Goal: Task Accomplishment & Management: Use online tool/utility

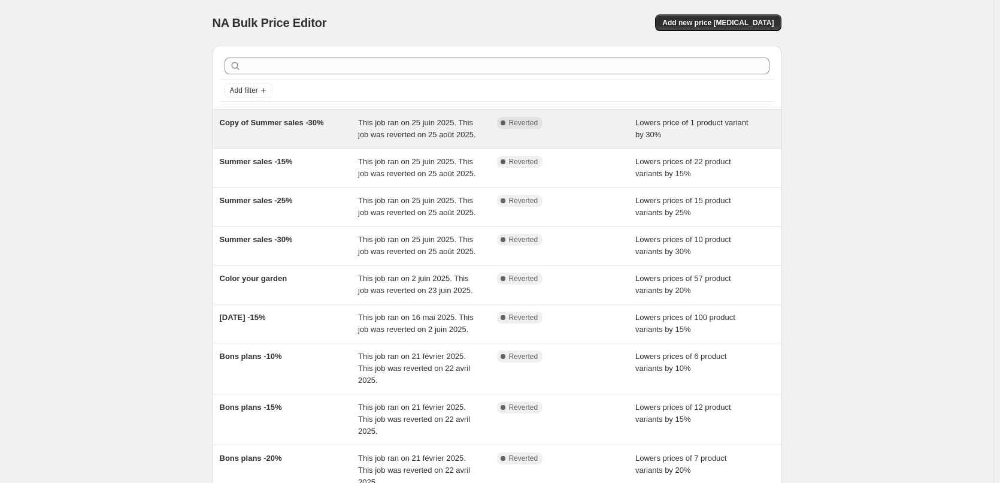
click at [326, 138] on div "Copy of Summer sales -30%" at bounding box center [289, 129] width 139 height 24
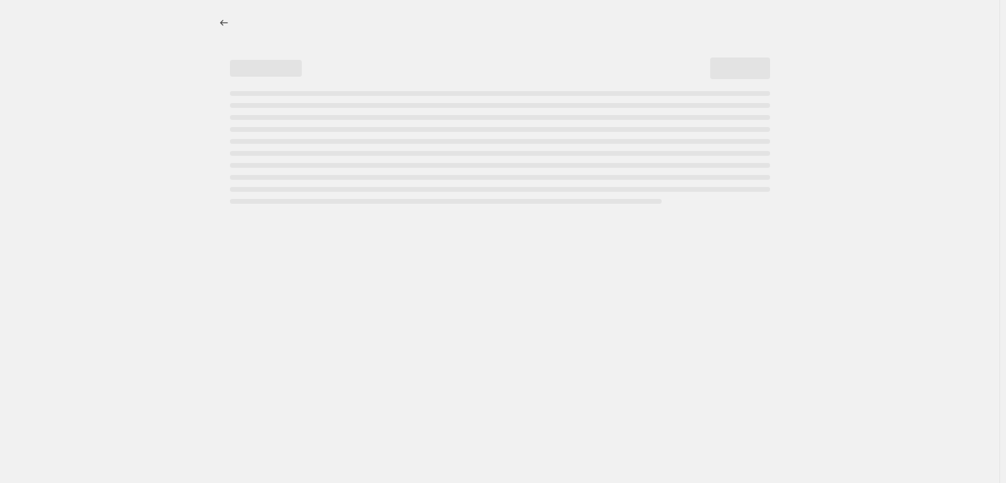
select select "percentage"
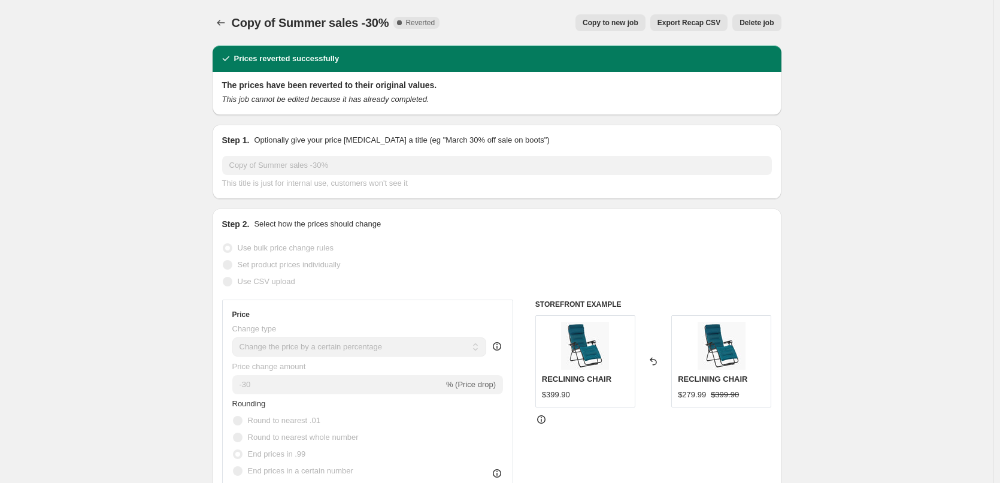
click at [616, 20] on span "Copy to new job" at bounding box center [611, 23] width 56 height 10
select select "percentage"
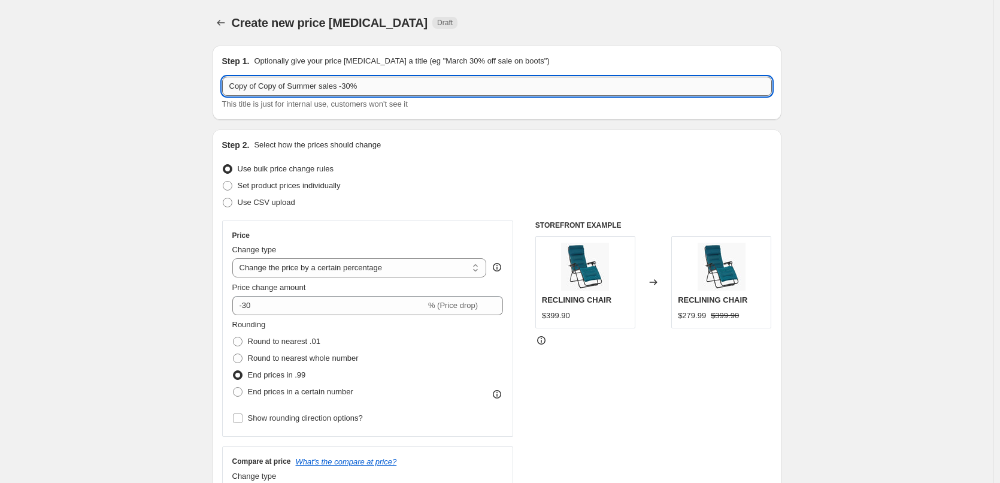
click at [335, 87] on input "Copy of Copy of Summer sales -30%" at bounding box center [497, 86] width 550 height 19
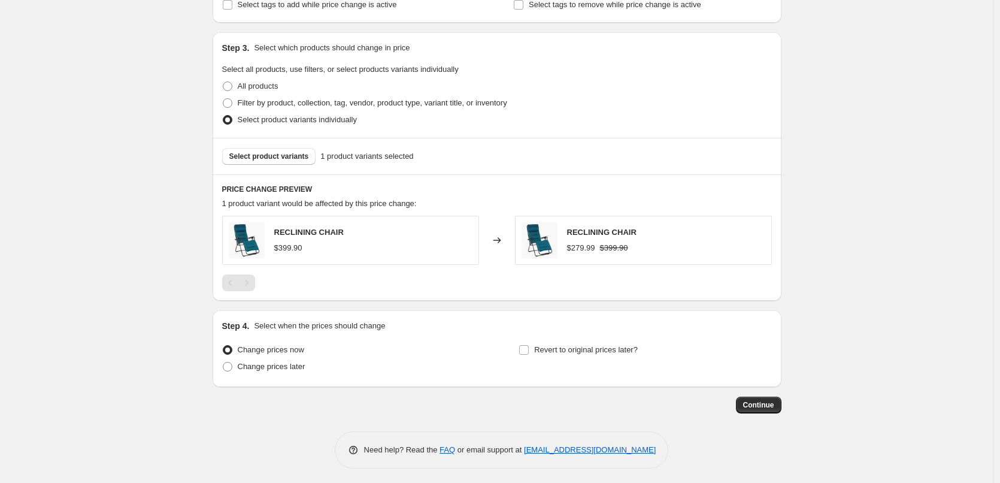
scroll to position [529, 0]
type input "Back to school -30%"
click at [246, 159] on span "Select product variants" at bounding box center [269, 155] width 80 height 10
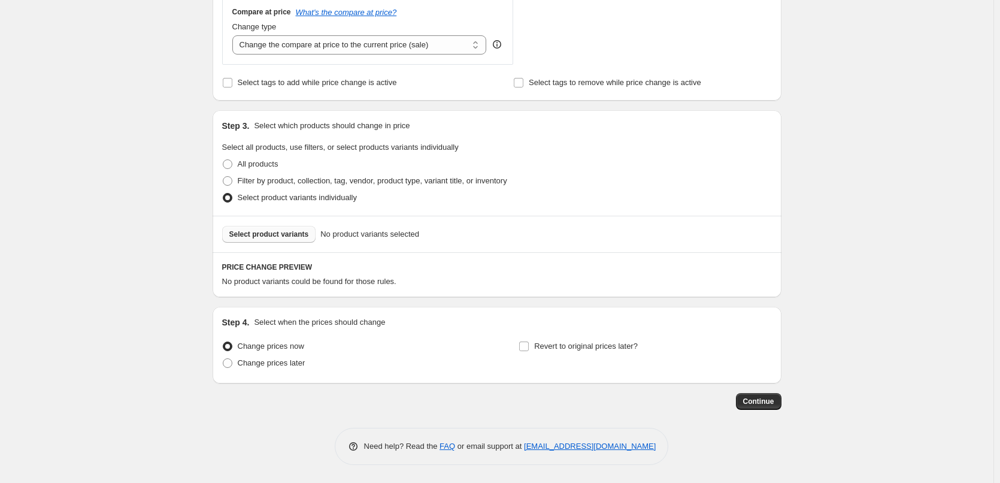
scroll to position [450, 0]
click at [274, 363] on span "Change prices later" at bounding box center [272, 362] width 68 height 9
click at [223, 359] on input "Change prices later" at bounding box center [223, 358] width 1 height 1
radio input "true"
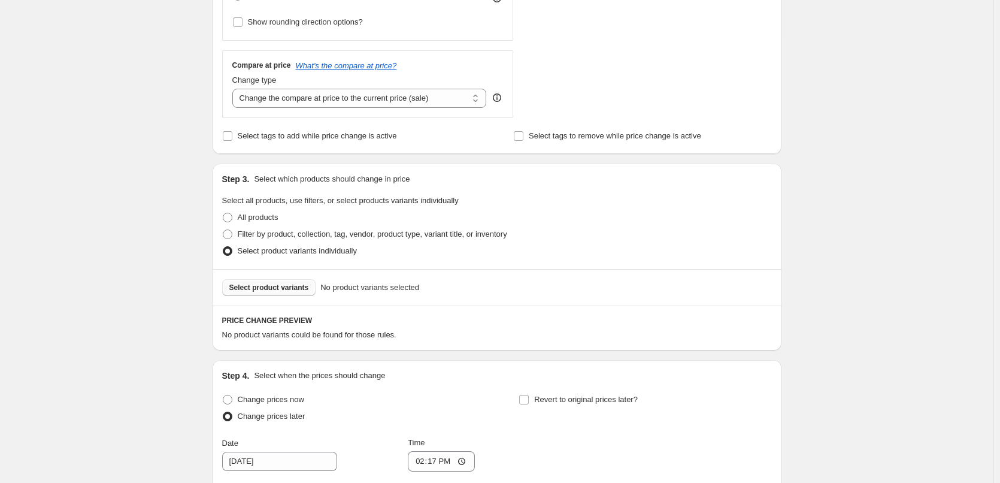
scroll to position [396, 0]
click at [266, 290] on span "Select product variants" at bounding box center [269, 287] width 80 height 10
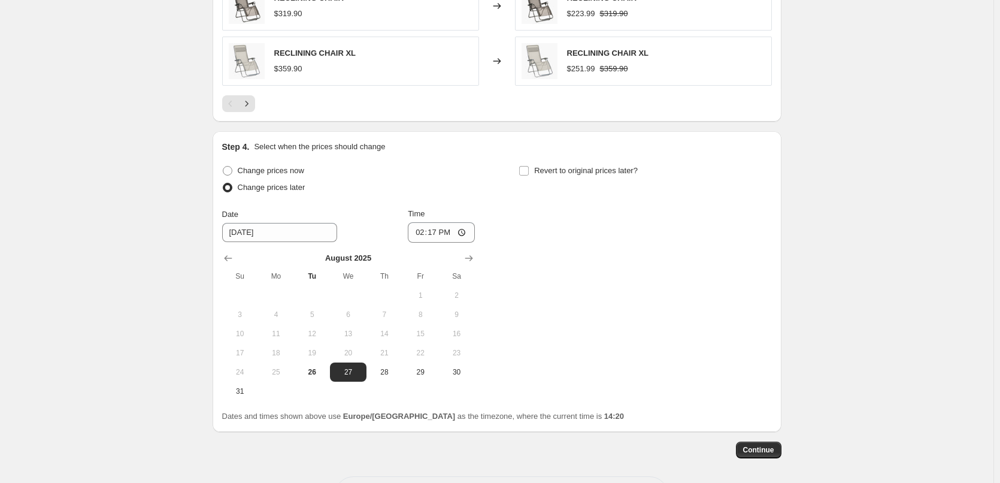
scroll to position [927, 0]
click at [322, 364] on button "26" at bounding box center [312, 371] width 36 height 19
type input "8/26/2025"
click at [465, 229] on input "14:17" at bounding box center [441, 232] width 67 height 20
type input "15:30"
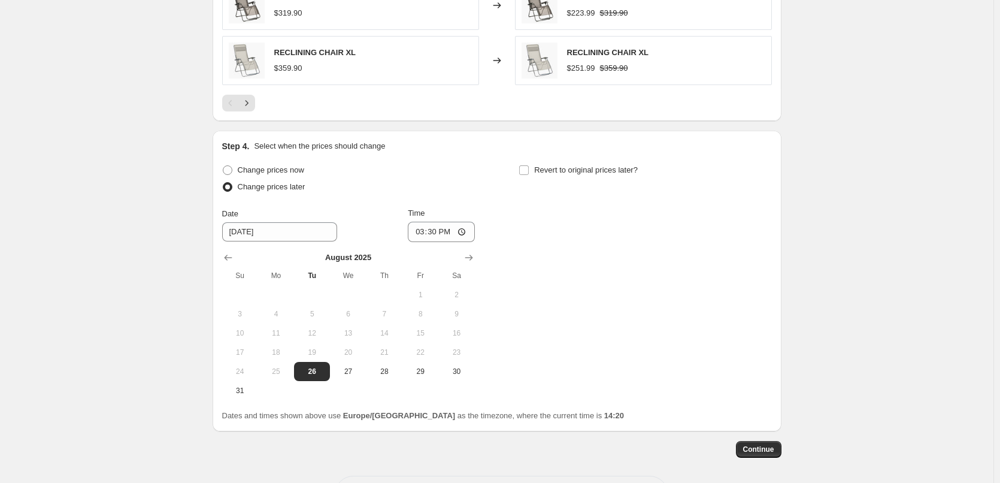
click at [587, 300] on div "Change prices now Change prices later Date 8/26/2025 Time 15:30 August 2025 Su …" at bounding box center [497, 281] width 550 height 238
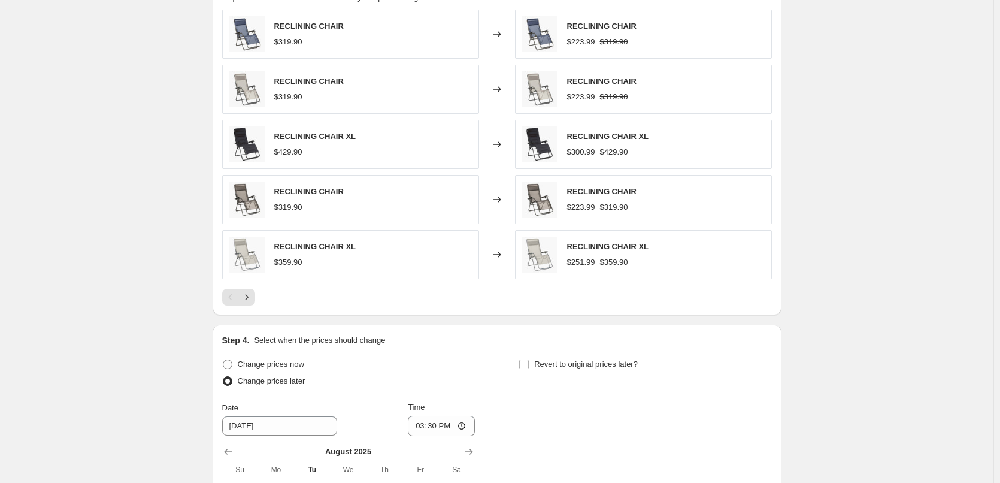
scroll to position [975, 0]
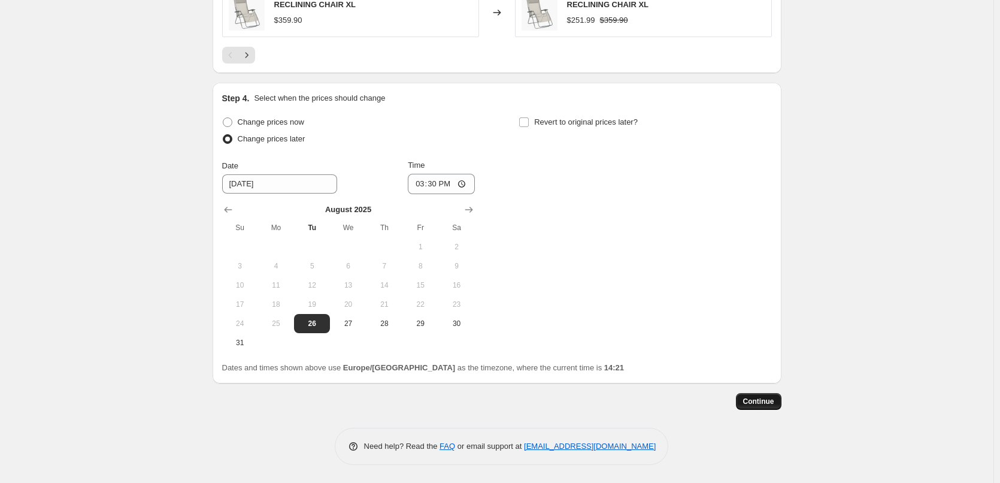
click at [760, 400] on span "Continue" at bounding box center [758, 401] width 31 height 10
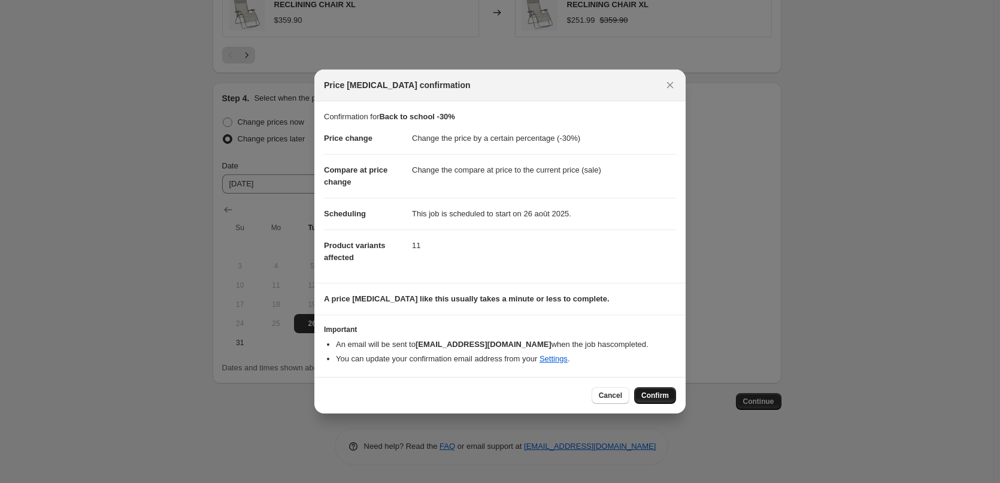
click at [643, 389] on button "Confirm" at bounding box center [655, 395] width 42 height 17
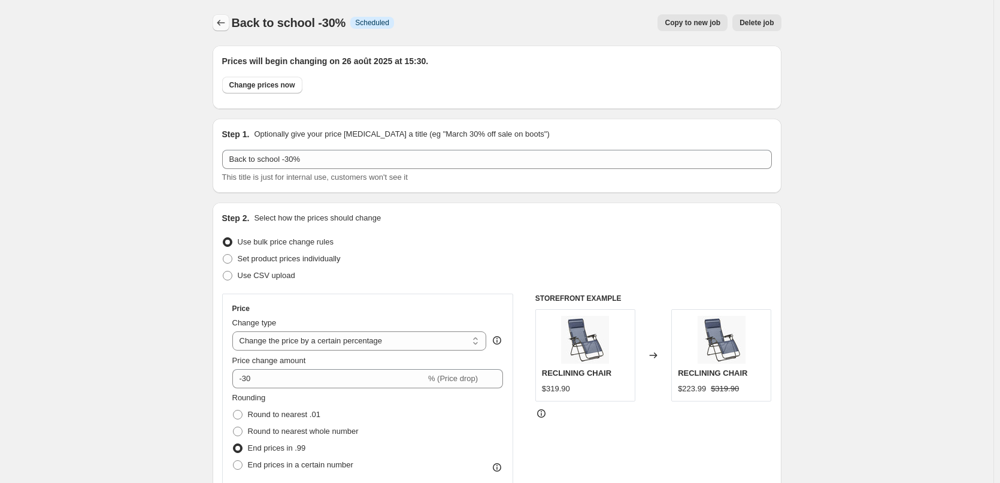
click at [221, 20] on icon "Price change jobs" at bounding box center [221, 23] width 12 height 12
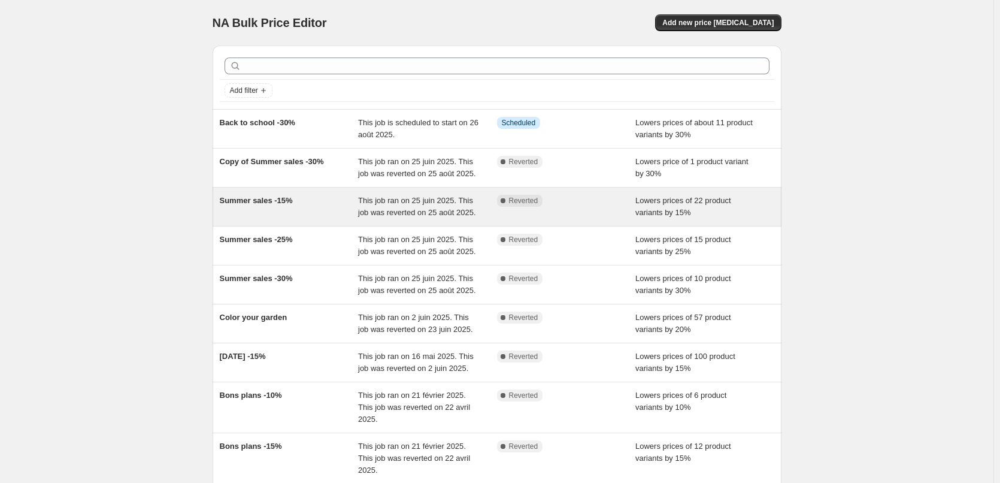
click at [280, 196] on span "Summer sales -15%" at bounding box center [256, 200] width 73 height 9
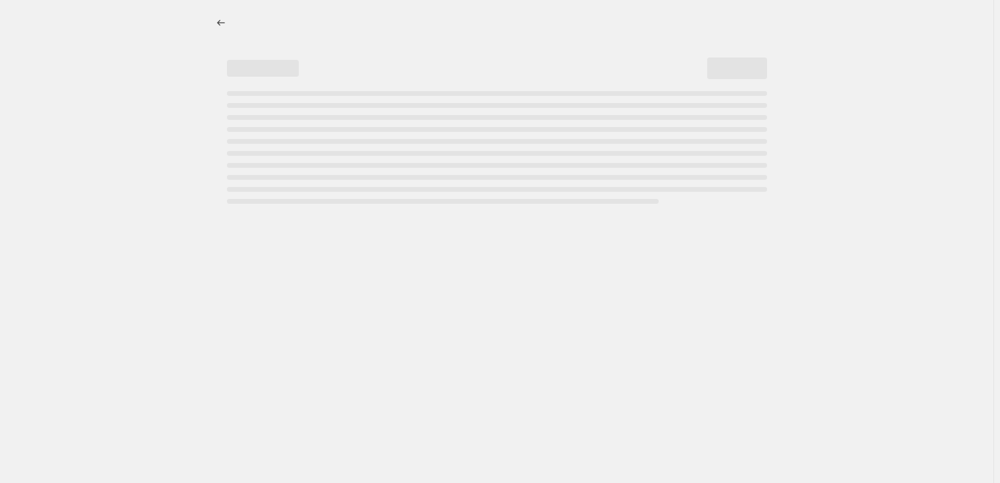
select select "percentage"
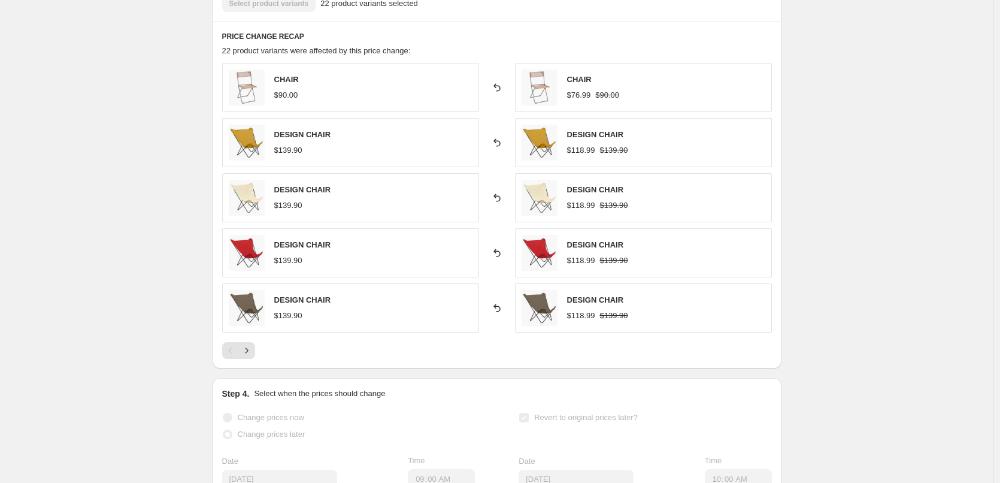
scroll to position [757, 0]
click at [253, 348] on icon "Next" at bounding box center [247, 351] width 12 height 12
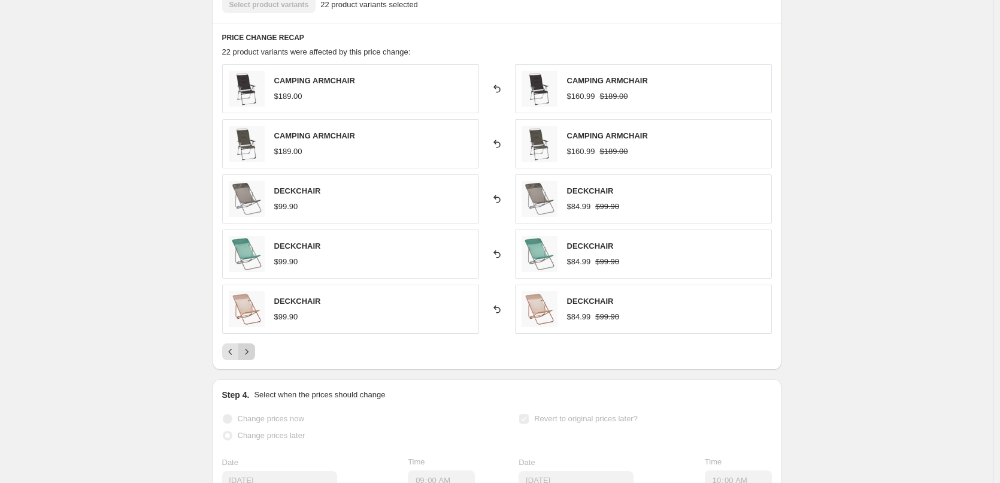
click at [250, 353] on icon "Next" at bounding box center [247, 351] width 12 height 12
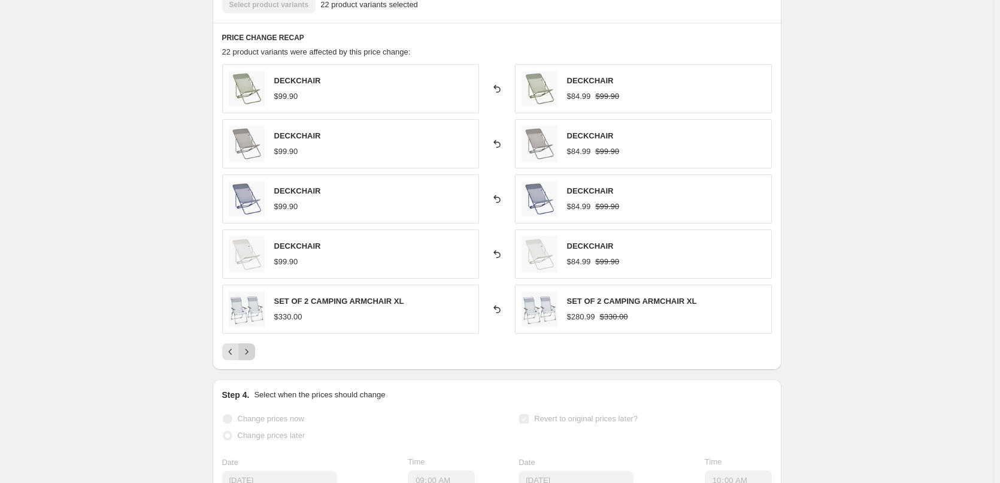
click at [250, 353] on icon "Next" at bounding box center [247, 351] width 12 height 12
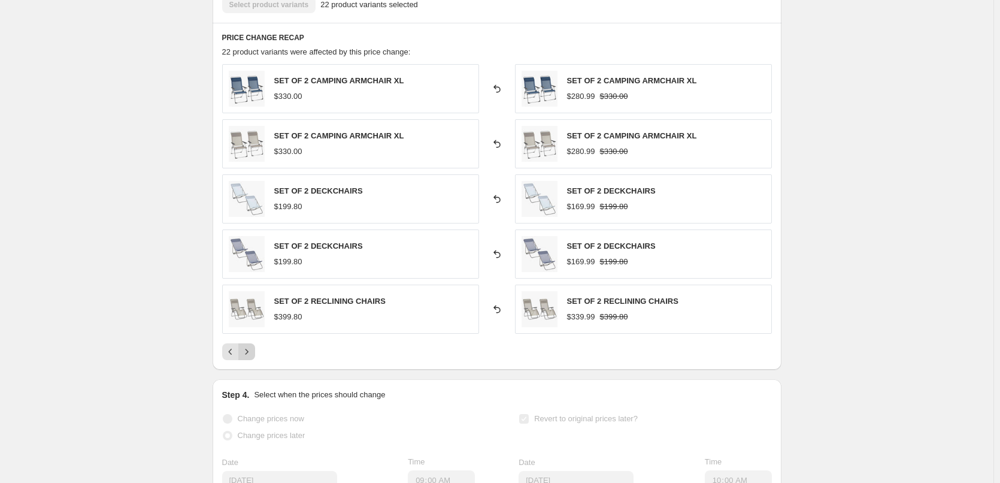
click at [250, 353] on icon "Next" at bounding box center [247, 351] width 12 height 12
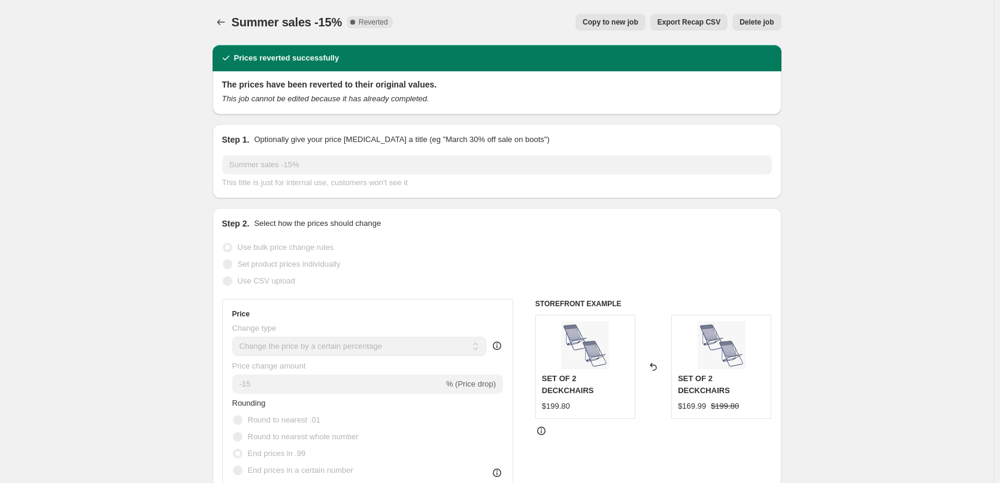
scroll to position [0, 0]
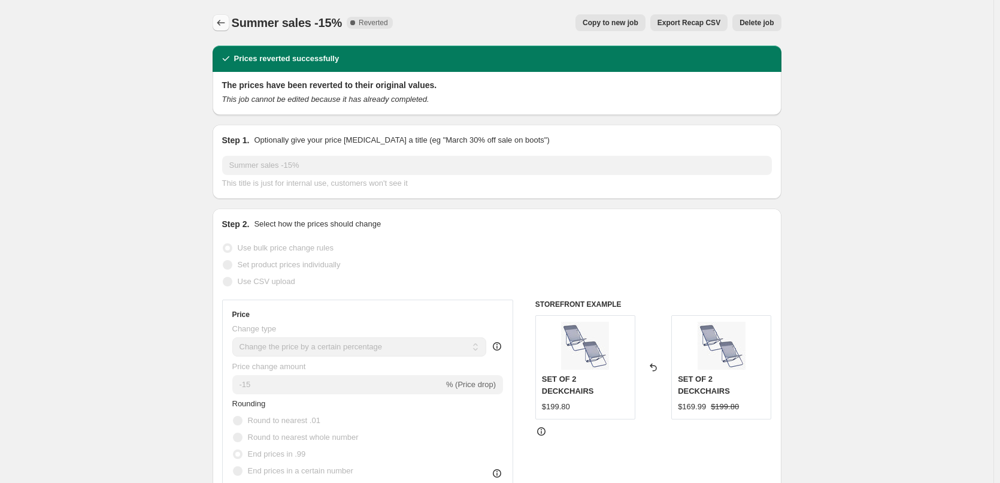
click at [227, 24] on icon "Price change jobs" at bounding box center [221, 23] width 12 height 12
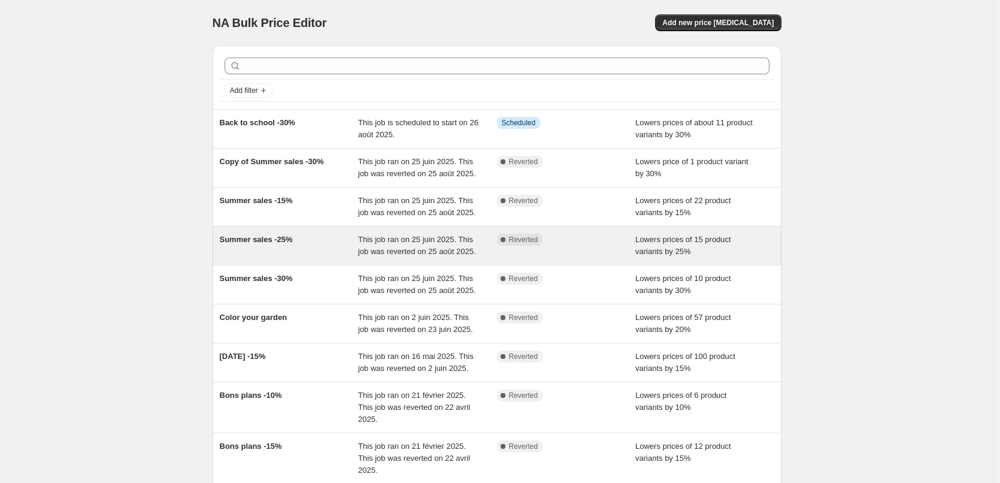
click at [261, 247] on div "Summer sales -25%" at bounding box center [289, 246] width 139 height 24
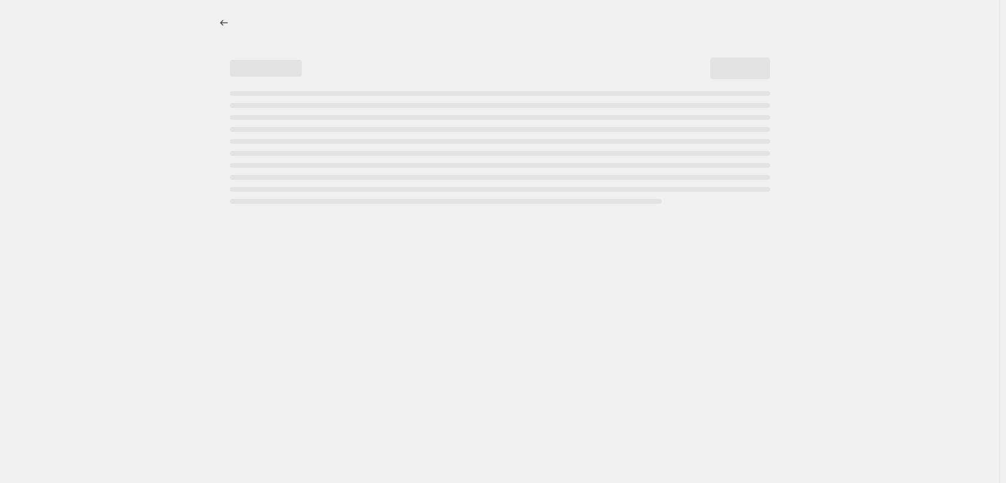
select select "percentage"
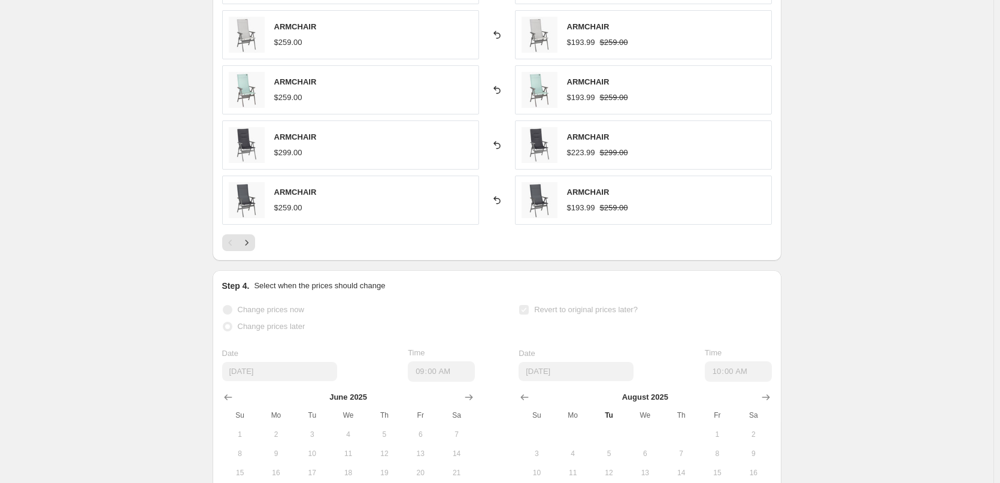
scroll to position [867, 0]
click at [248, 244] on icon "Next" at bounding box center [247, 242] width 12 height 12
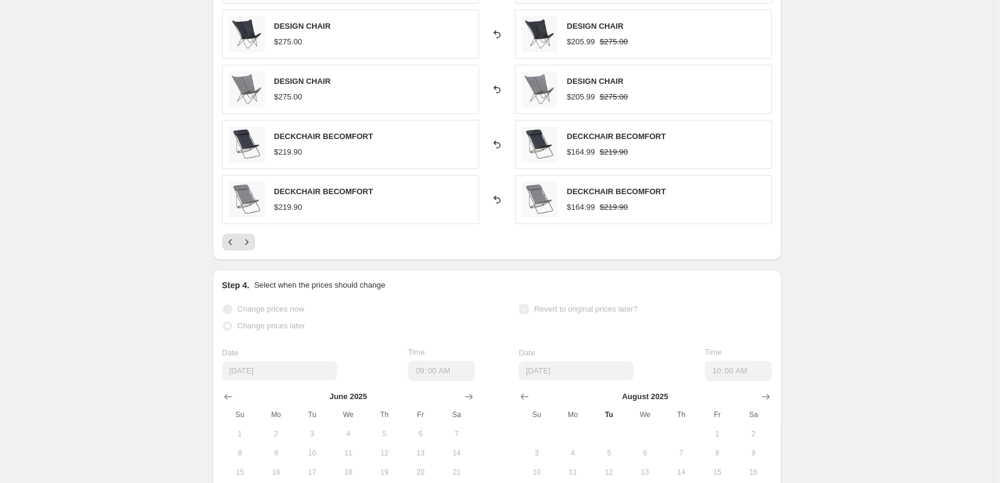
scroll to position [820, 0]
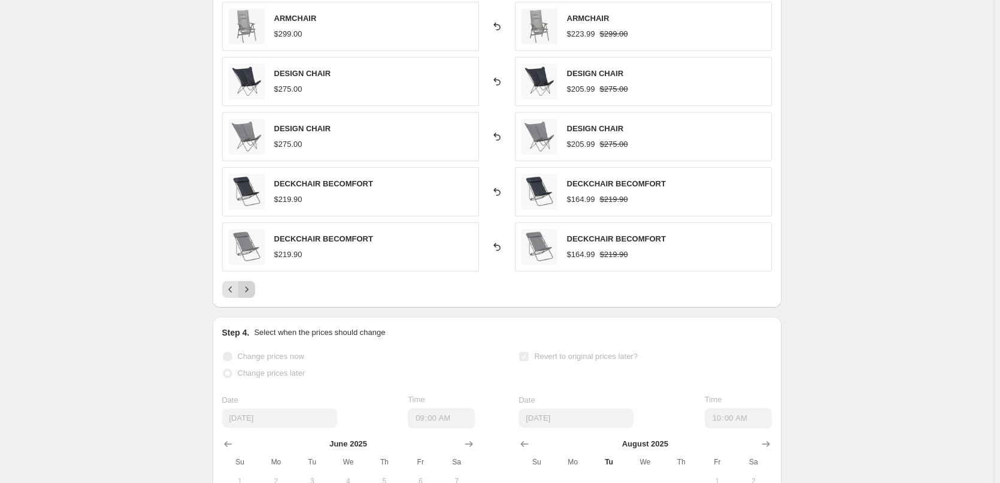
click at [255, 289] on button "Next" at bounding box center [246, 289] width 17 height 17
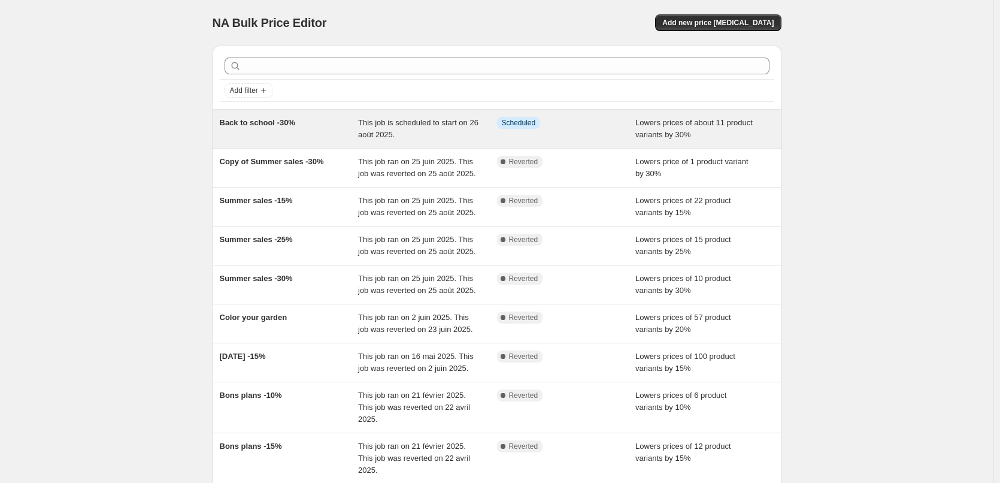
click at [422, 129] on div "This job is scheduled to start on 26 août 2025." at bounding box center [427, 129] width 139 height 24
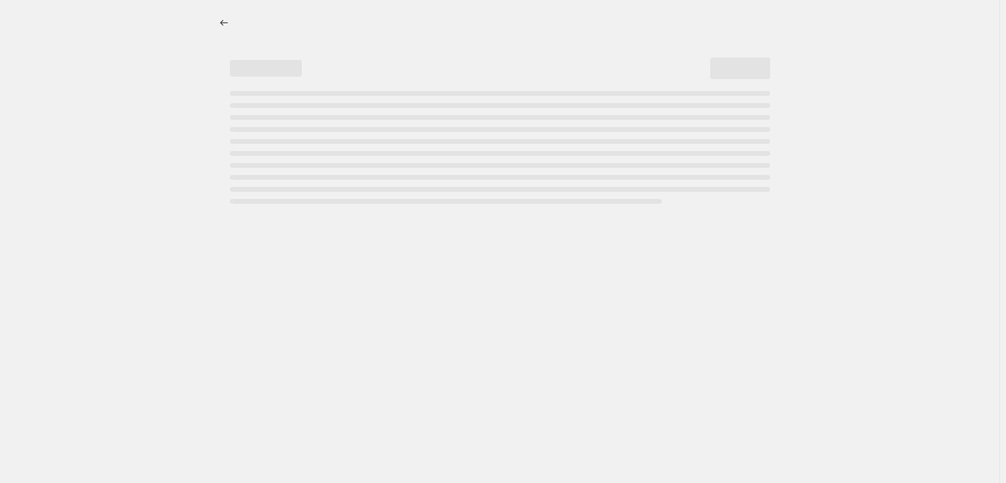
select select "percentage"
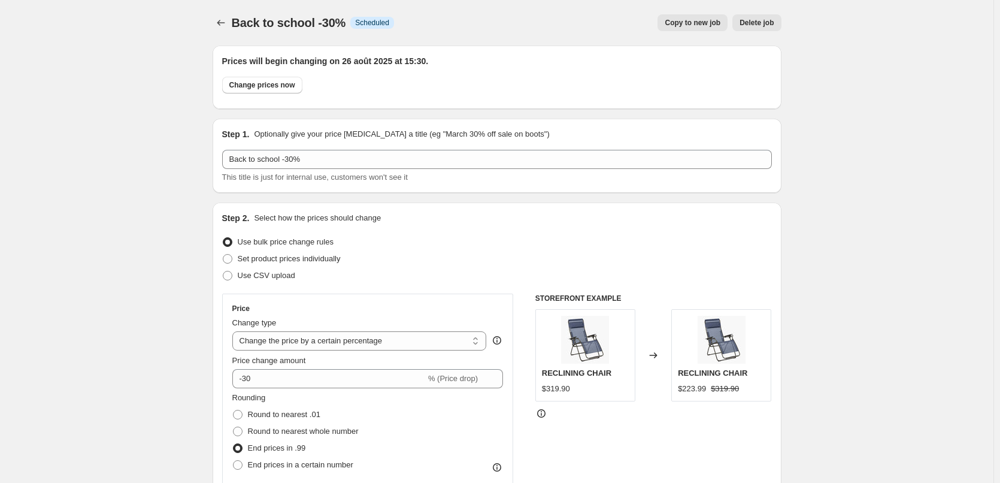
click at [692, 26] on span "Copy to new job" at bounding box center [693, 23] width 56 height 10
select select "percentage"
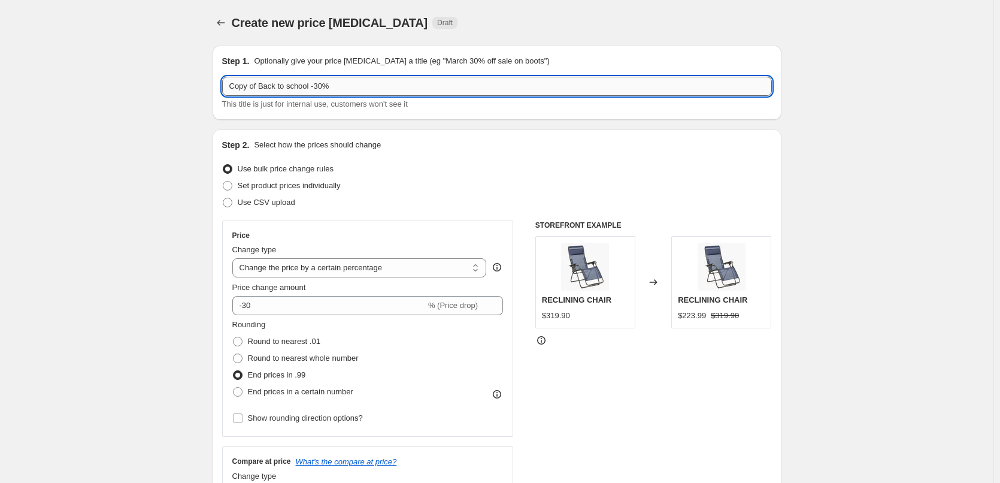
click at [265, 86] on input "Copy of Back to school -30%" at bounding box center [497, 86] width 550 height 19
click at [290, 88] on input "Back to school -30%" at bounding box center [497, 86] width 550 height 19
type input "Back to school -15%"
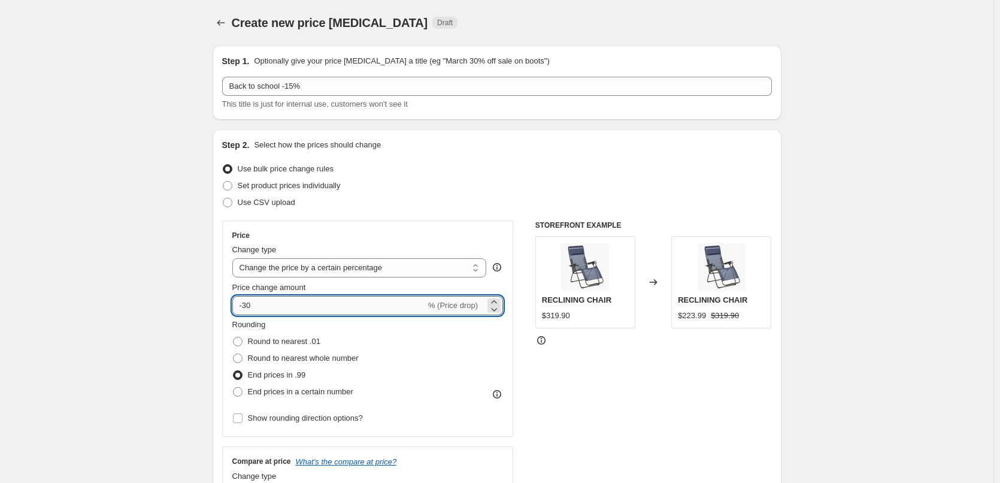
click at [261, 298] on input "-30" at bounding box center [328, 305] width 193 height 19
type input "-3"
type input "-15"
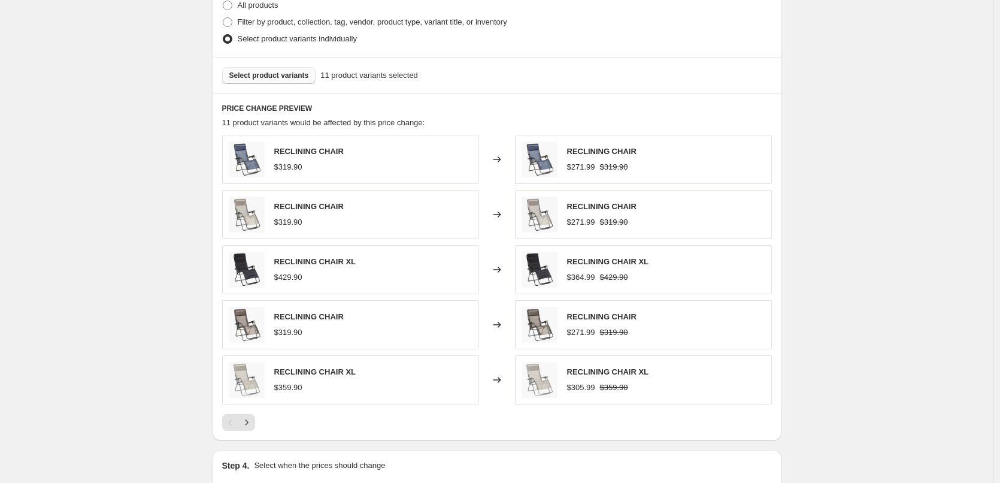
scroll to position [607, 0]
click at [265, 78] on span "Select product variants" at bounding box center [269, 77] width 80 height 10
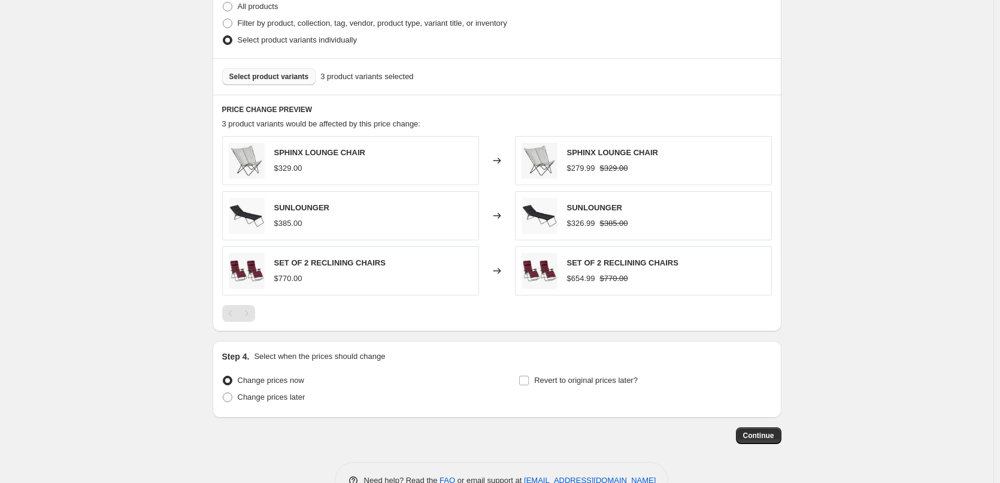
click at [280, 75] on span "Select product variants" at bounding box center [269, 77] width 80 height 10
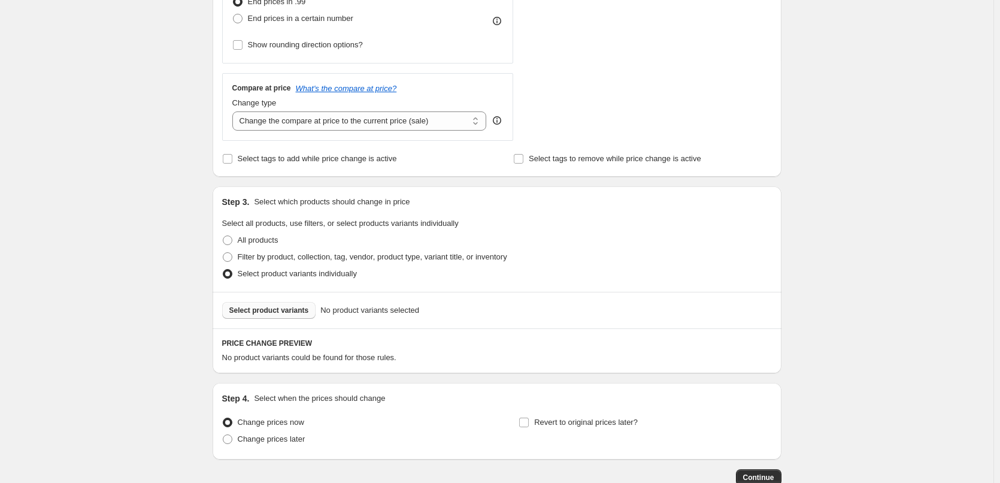
scroll to position [450, 0]
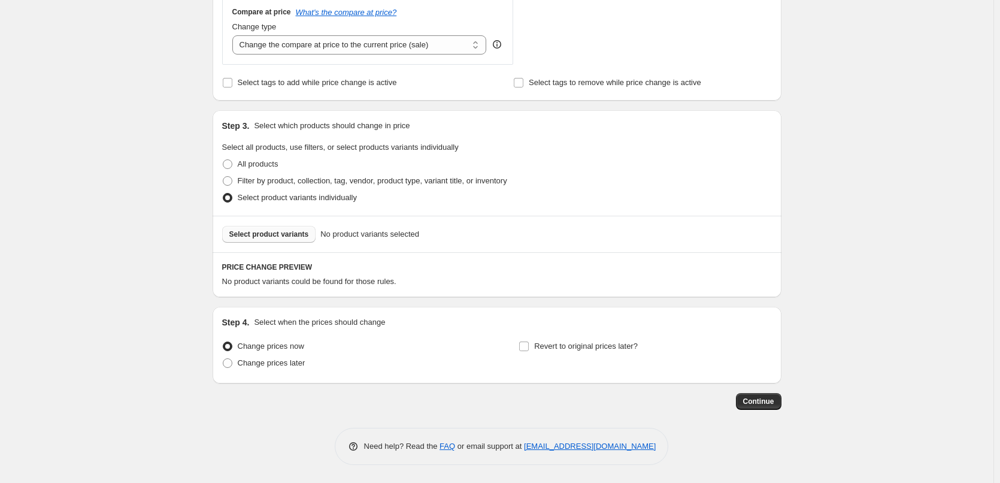
click at [288, 236] on span "Select product variants" at bounding box center [269, 234] width 80 height 10
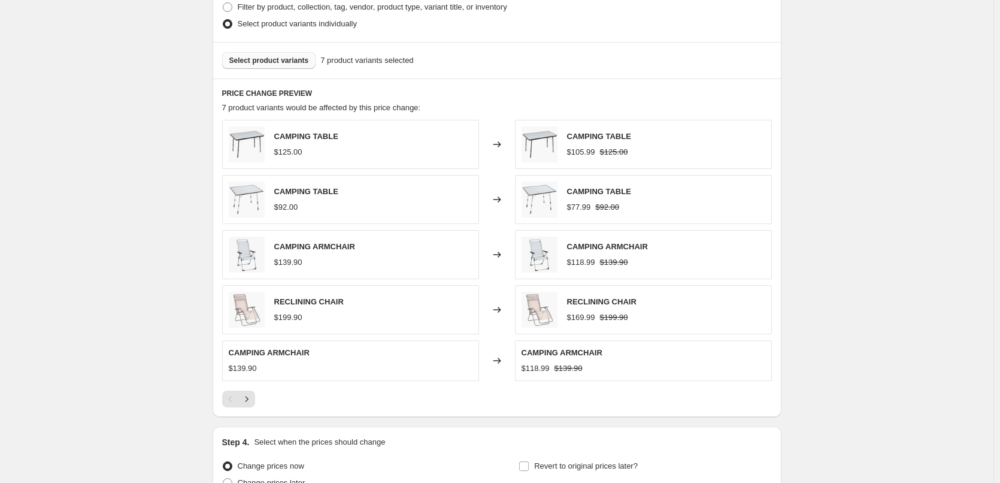
scroll to position [623, 0]
click at [250, 399] on icon "Next" at bounding box center [247, 398] width 12 height 12
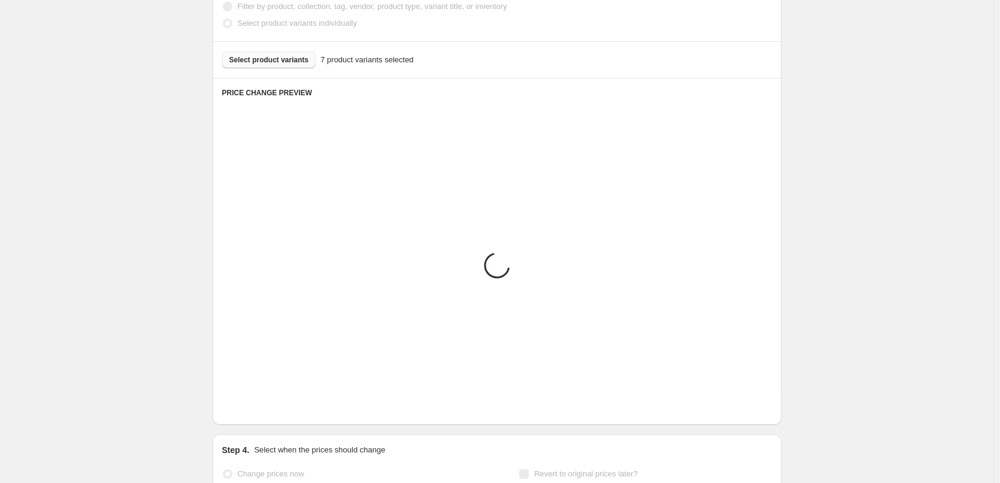
scroll to position [586, 0]
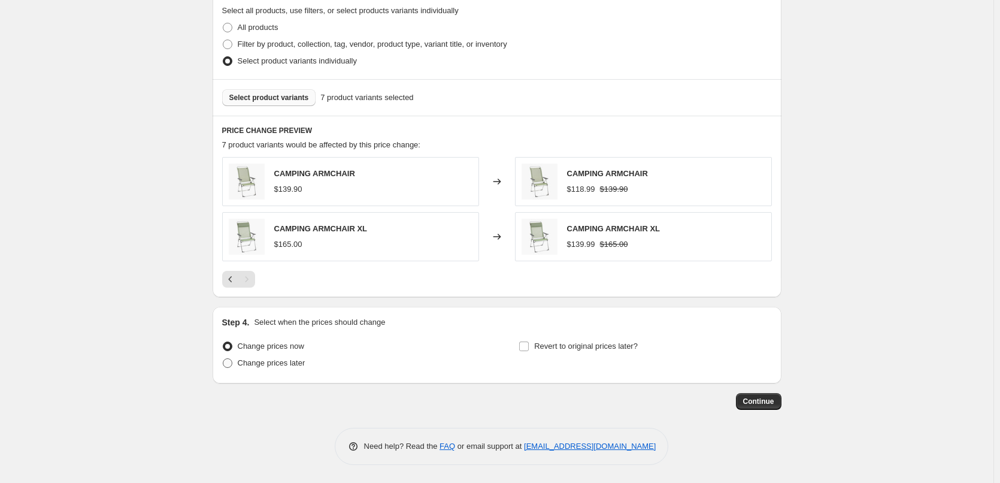
click at [268, 362] on span "Change prices later" at bounding box center [272, 362] width 68 height 9
click at [223, 359] on input "Change prices later" at bounding box center [223, 358] width 1 height 1
radio input "true"
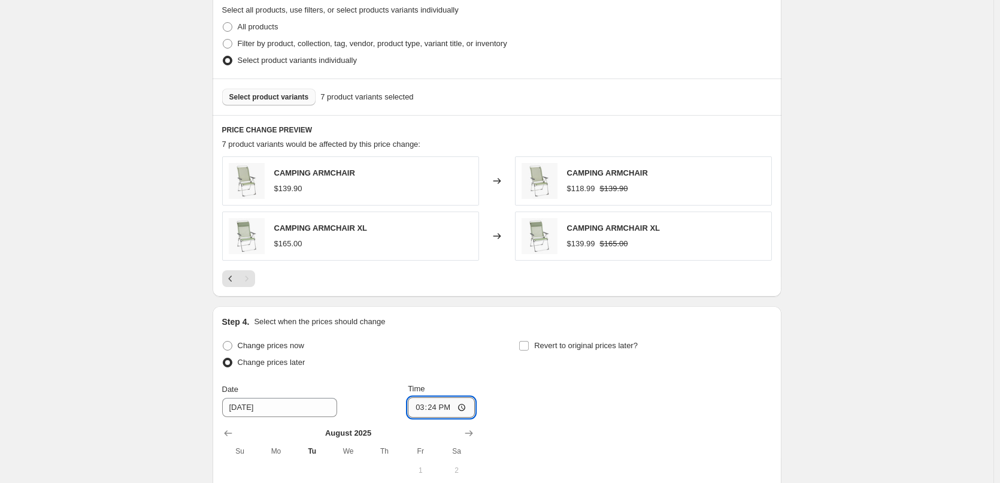
click at [463, 403] on input "15:24" at bounding box center [441, 407] width 67 height 20
type input "15:30"
click at [602, 386] on div "Change prices now Change prices later Date 8/27/2025 Time 15:30 August 2025 Su …" at bounding box center [497, 456] width 550 height 238
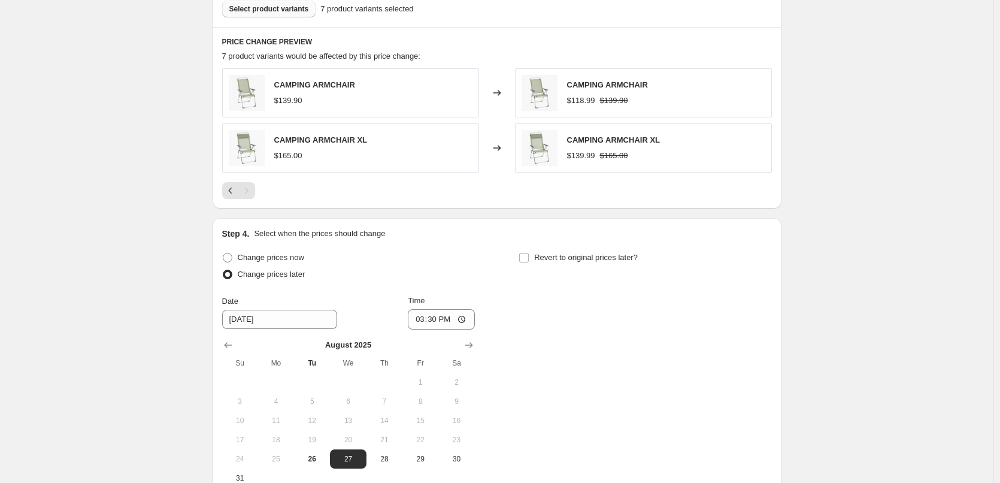
scroll to position [810, 0]
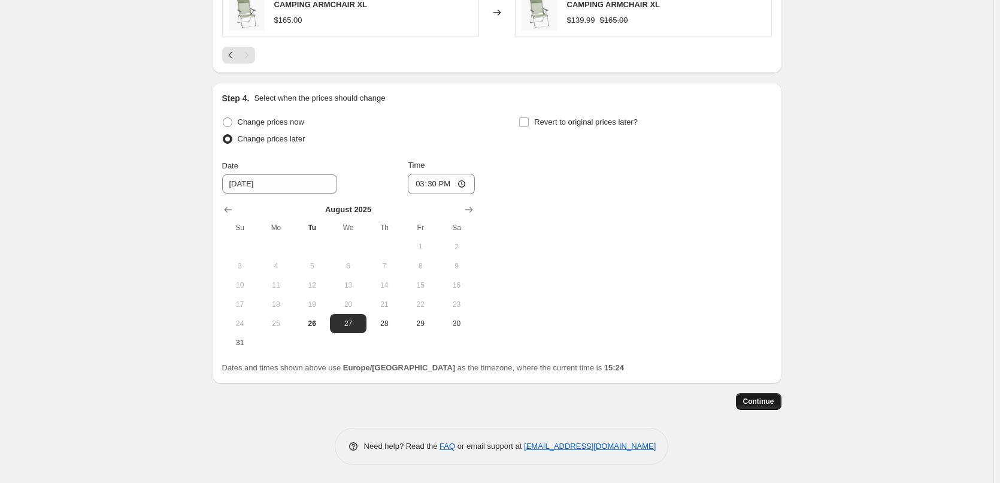
click at [771, 402] on span "Continue" at bounding box center [758, 401] width 31 height 10
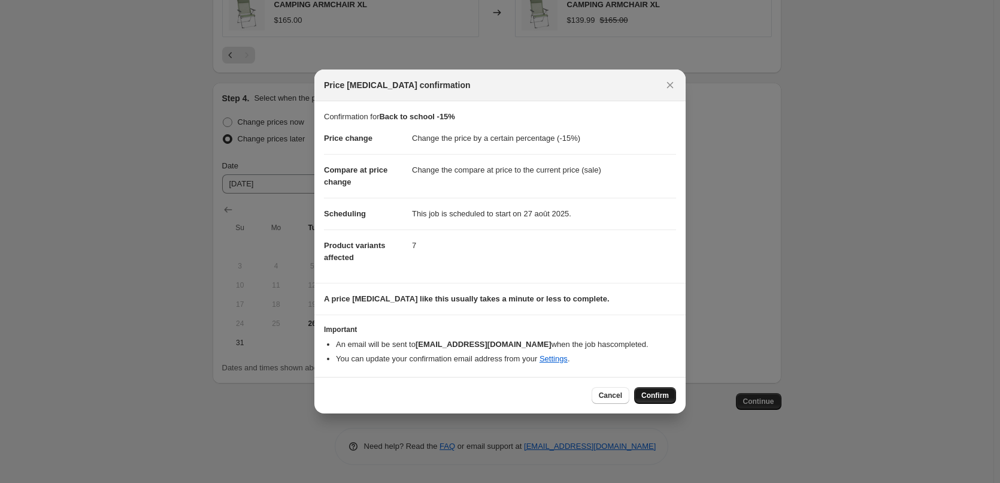
click at [654, 393] on span "Confirm" at bounding box center [655, 395] width 28 height 10
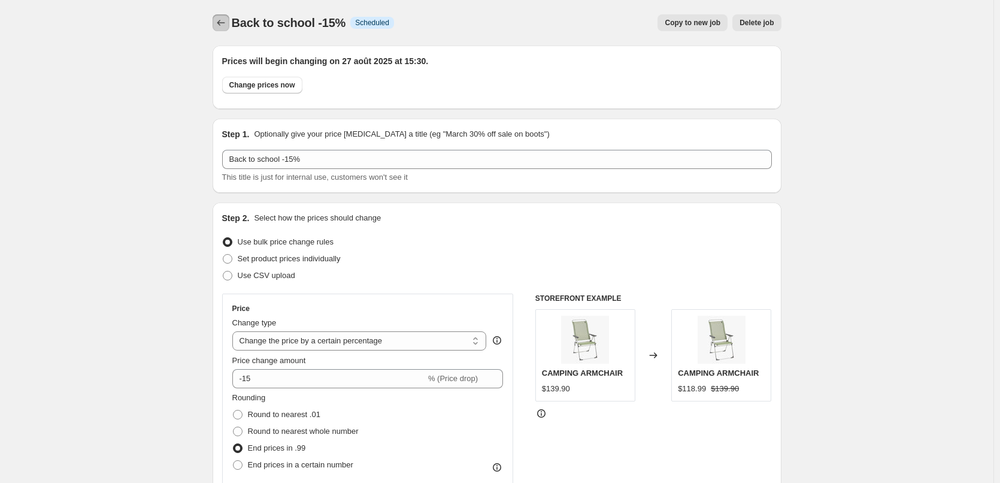
click at [220, 20] on icon "Price change jobs" at bounding box center [221, 23] width 12 height 12
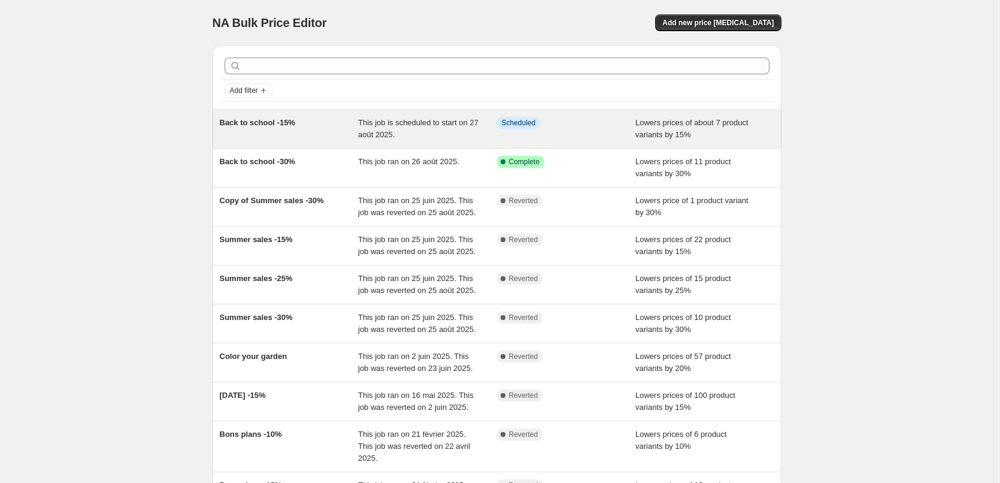
click at [402, 122] on span "This job is scheduled to start on 27 août 2025." at bounding box center [418, 128] width 120 height 21
select select "percentage"
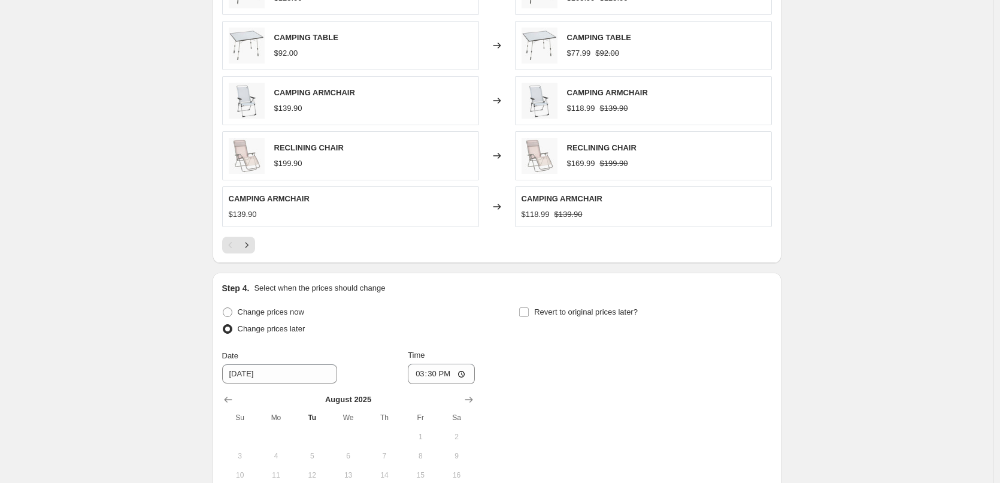
scroll to position [851, 0]
click at [278, 307] on span "Change prices now" at bounding box center [271, 309] width 66 height 9
click at [223, 306] on input "Change prices now" at bounding box center [223, 305] width 1 height 1
radio input "true"
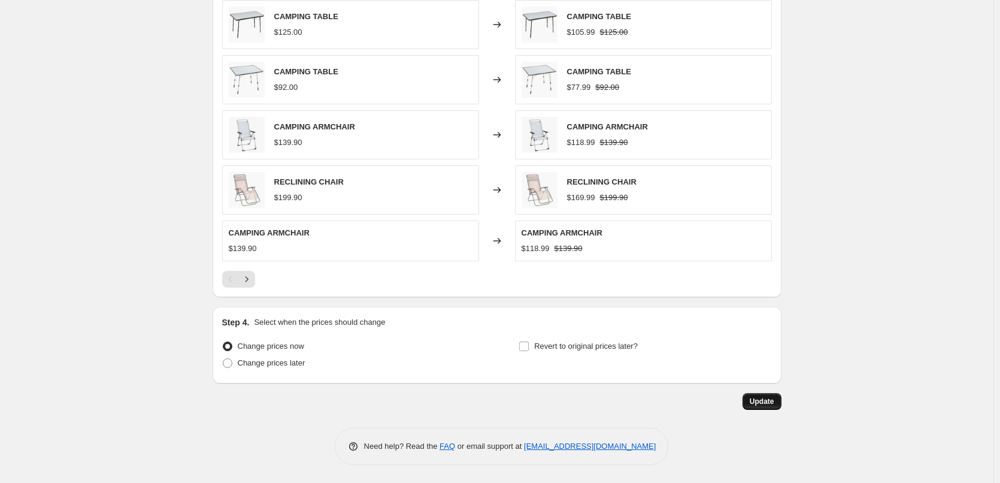
click at [770, 399] on span "Update" at bounding box center [762, 401] width 25 height 10
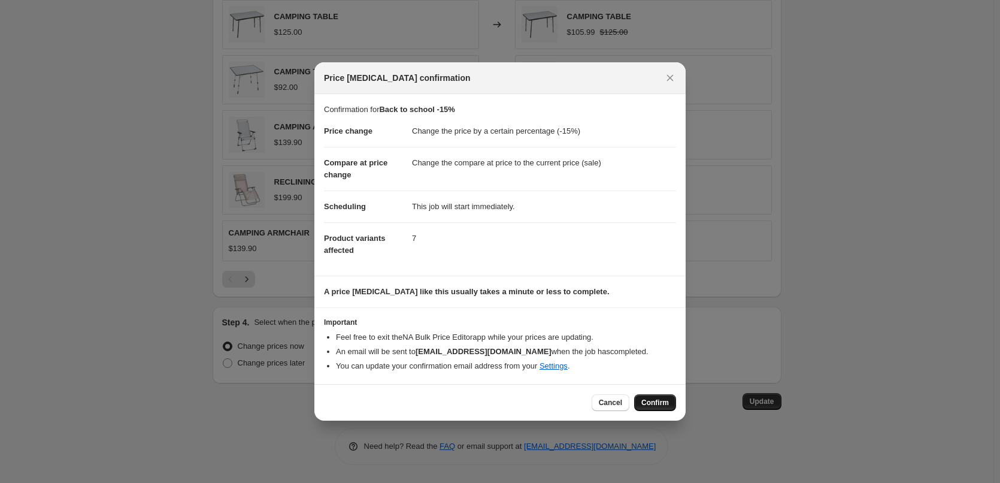
click at [647, 406] on span "Confirm" at bounding box center [655, 403] width 28 height 10
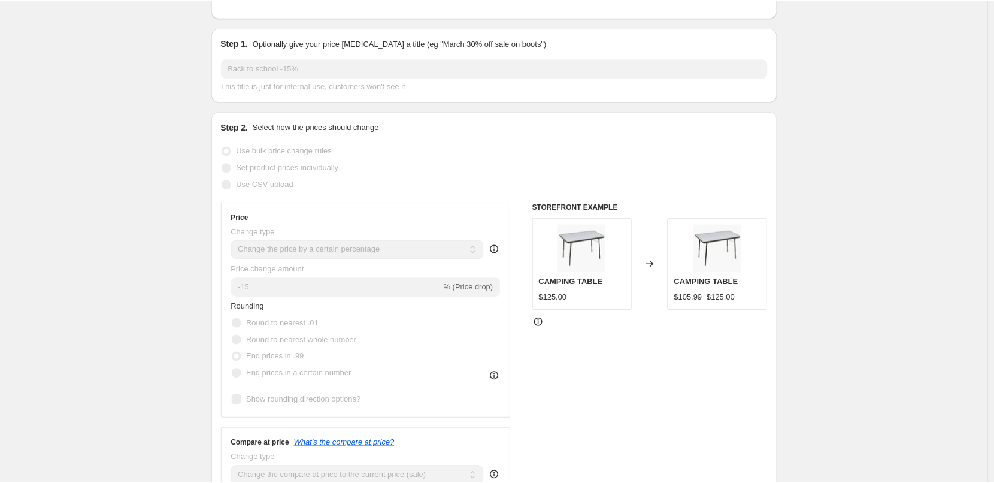
scroll to position [0, 0]
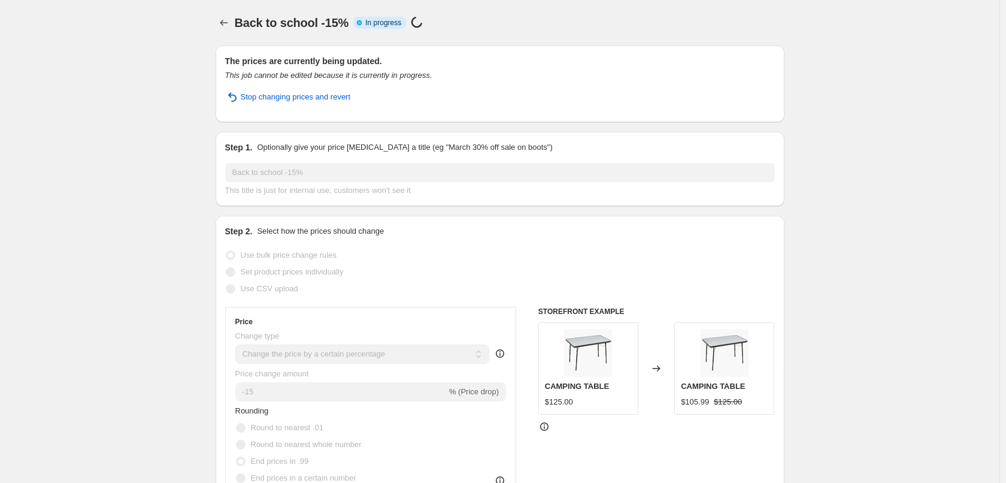
select select "percentage"
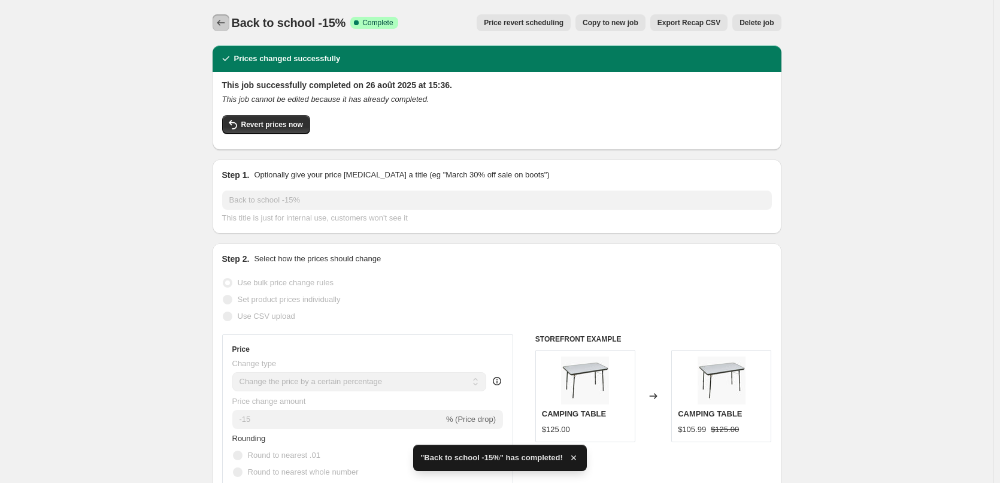
click at [227, 19] on icon "Price change jobs" at bounding box center [221, 23] width 12 height 12
